Goal: Task Accomplishment & Management: Complete application form

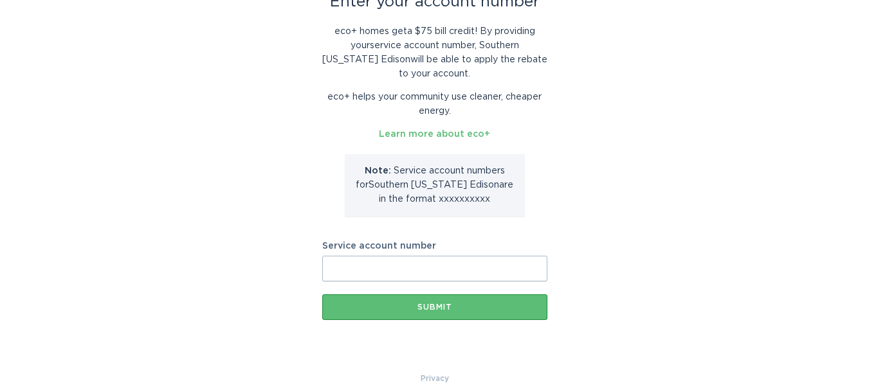
scroll to position [107, 0]
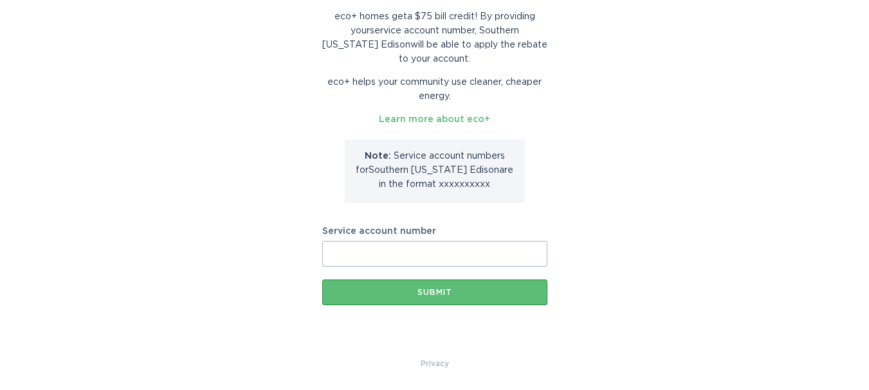
paste input "700223283233"
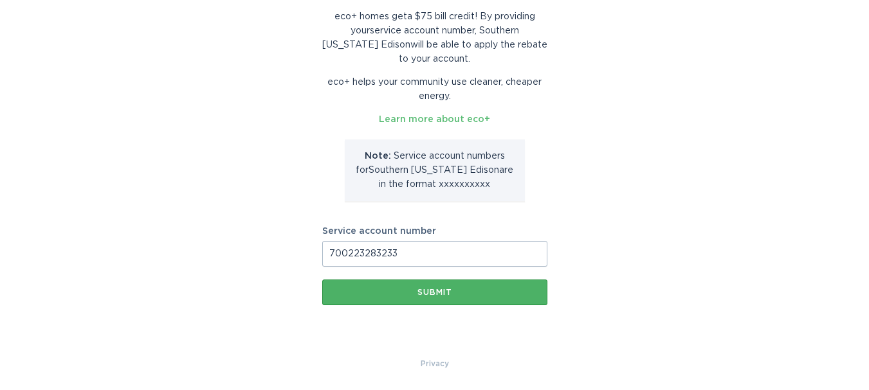
click at [454, 290] on div "Submit" at bounding box center [435, 293] width 212 height 8
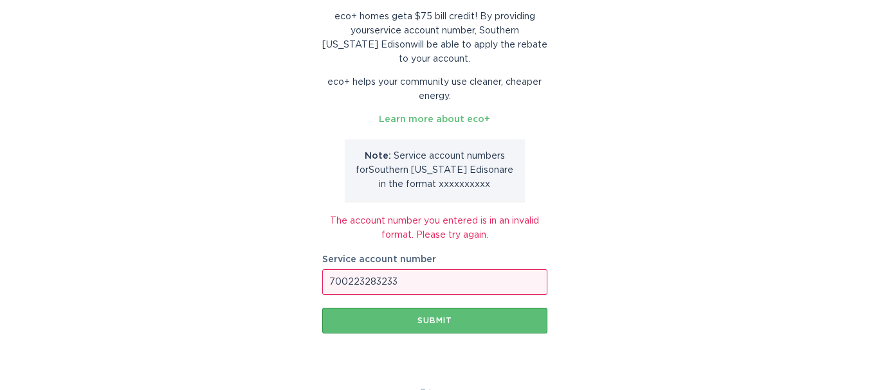
click at [335, 282] on input "700223283233" at bounding box center [434, 282] width 225 height 26
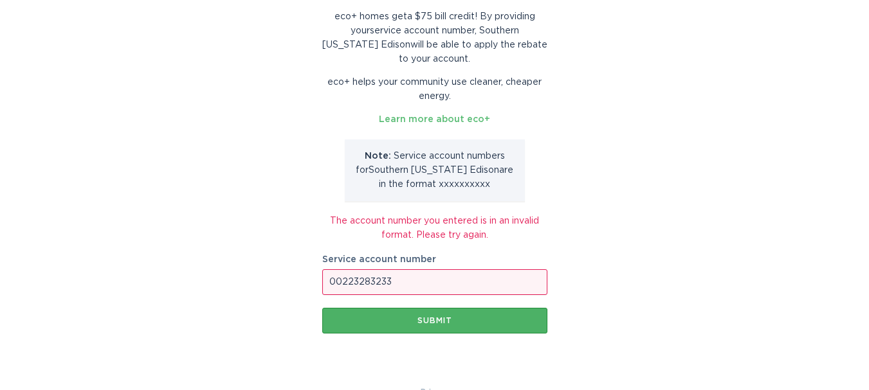
click at [435, 324] on div "Submit" at bounding box center [435, 321] width 212 height 8
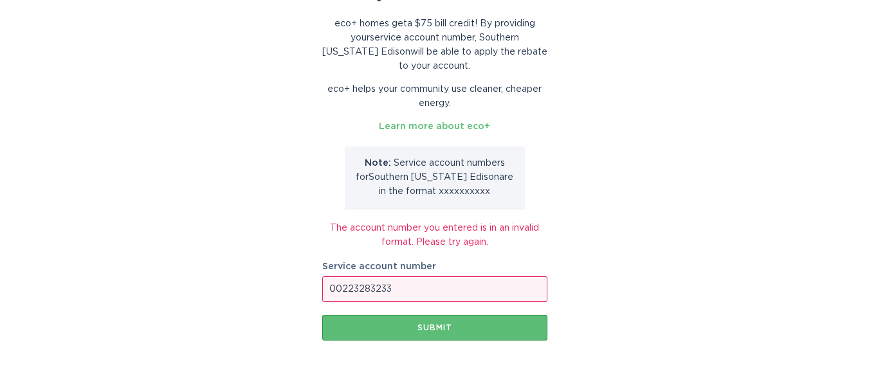
scroll to position [135, 0]
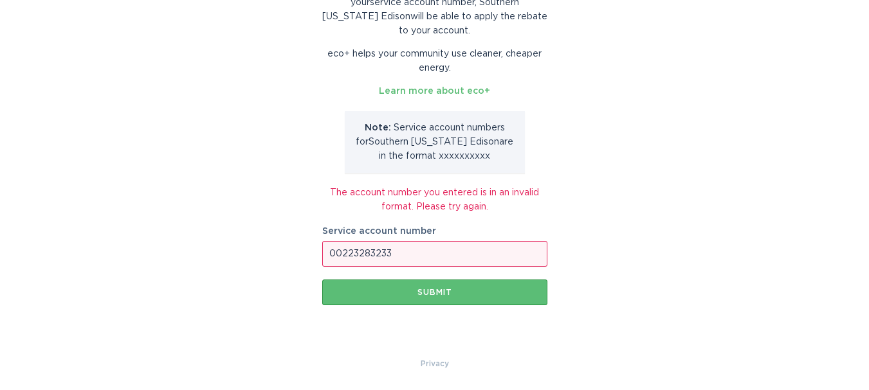
drag, startPoint x: 442, startPoint y: 257, endPoint x: 194, endPoint y: 234, distance: 250.0
click at [194, 234] on div "Enter your account number eco+ homes get a $75 bill credit ! By providing your …" at bounding box center [434, 130] width 869 height 453
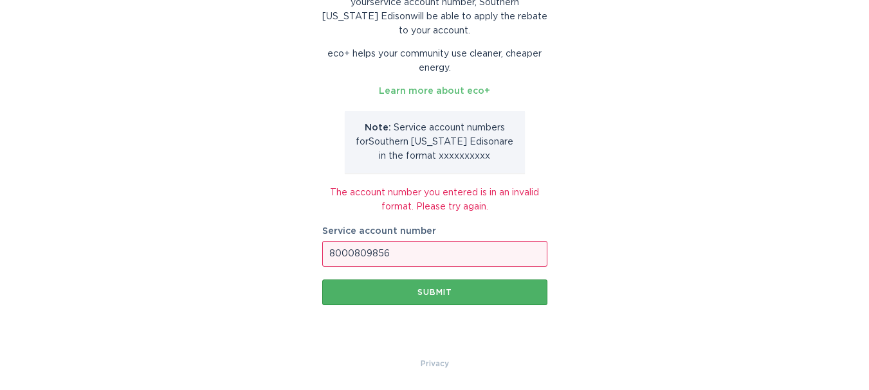
type input "8000809856"
click at [410, 294] on div "Submit" at bounding box center [435, 293] width 212 height 8
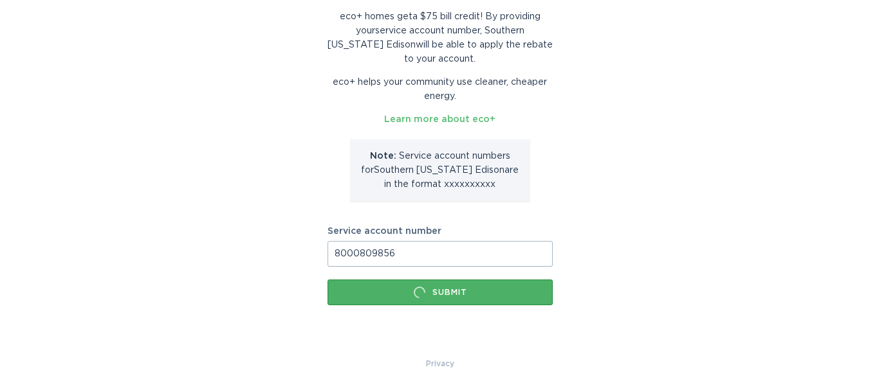
scroll to position [0, 0]
